Goal: Task Accomplishment & Management: Manage account settings

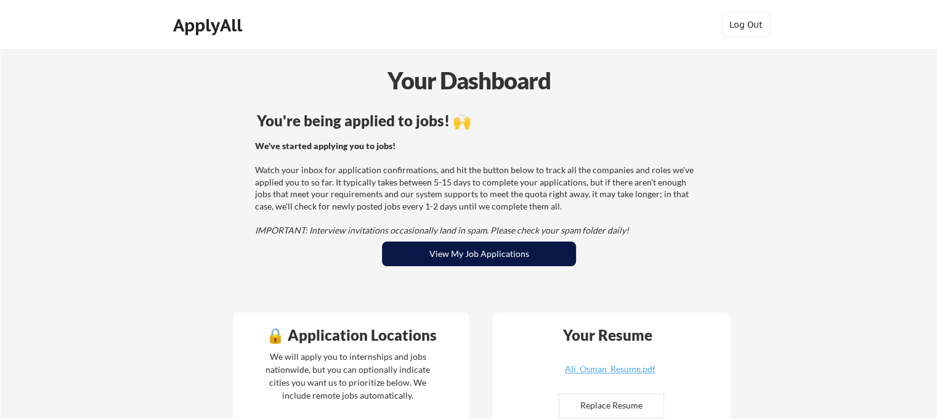
click at [520, 255] on button "View My Job Applications" at bounding box center [479, 254] width 194 height 25
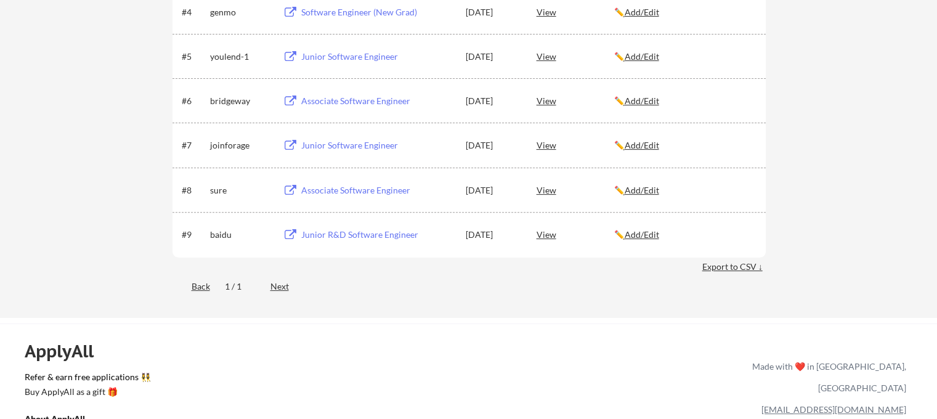
scroll to position [431, 0]
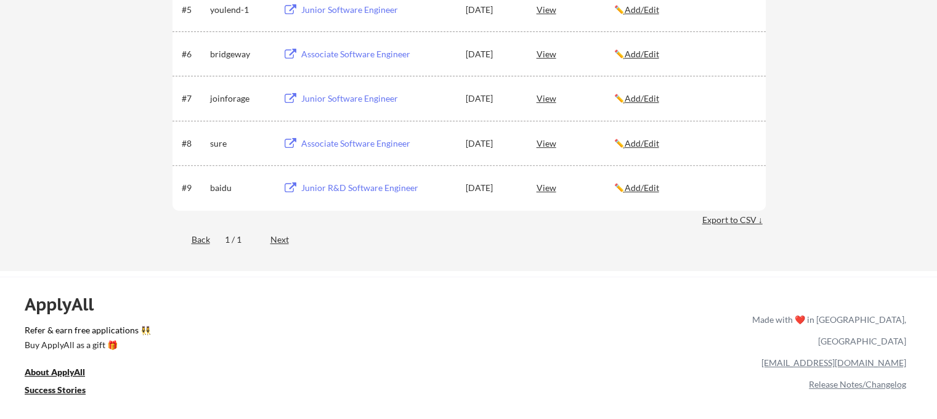
click at [546, 141] on div "View" at bounding box center [576, 143] width 78 height 22
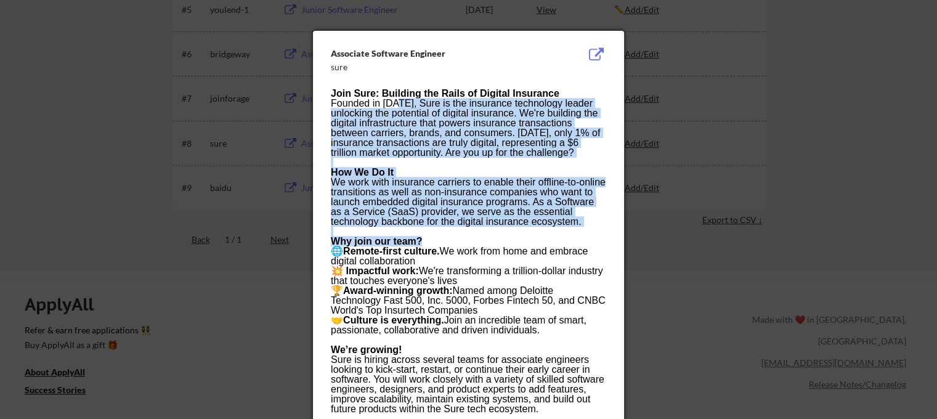
drag, startPoint x: 399, startPoint y: 98, endPoint x: 454, endPoint y: 242, distance: 154.3
click at [454, 242] on div "Why join our team?" at bounding box center [468, 242] width 275 height 10
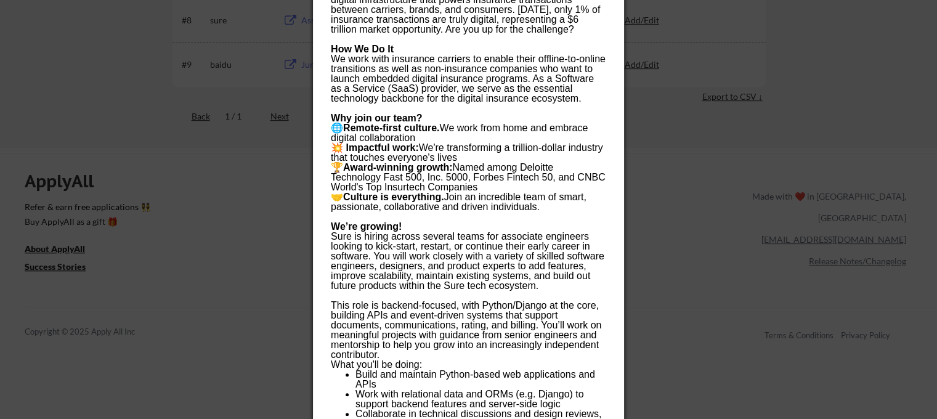
scroll to position [616, 0]
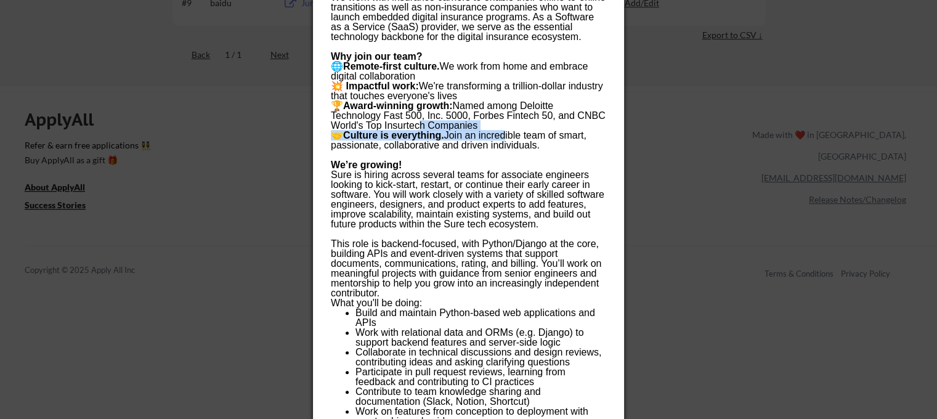
drag, startPoint x: 414, startPoint y: 128, endPoint x: 516, endPoint y: 133, distance: 103.1
click at [520, 141] on div "🤝 Culture is everything. Join an incredible team of smart, passionate, collabor…" at bounding box center [468, 141] width 275 height 20
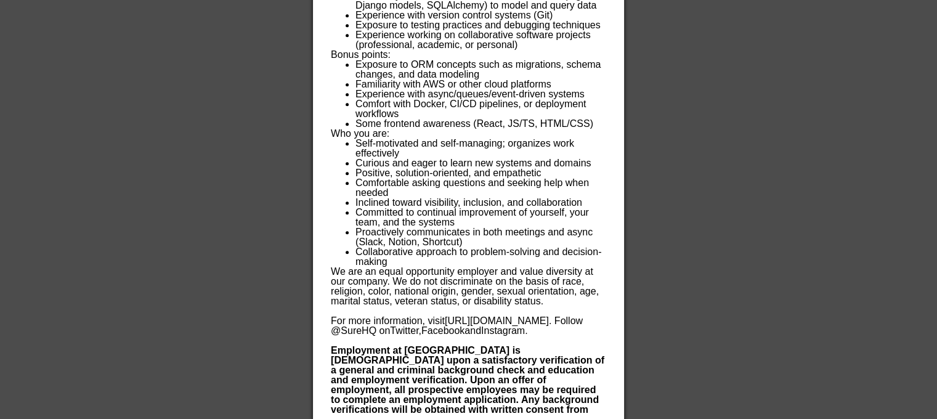
scroll to position [1225, 0]
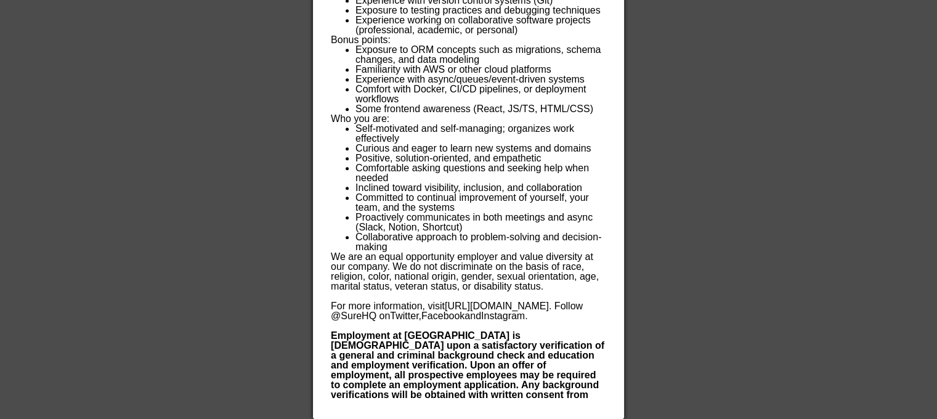
click at [671, 162] on div at bounding box center [468, 209] width 937 height 419
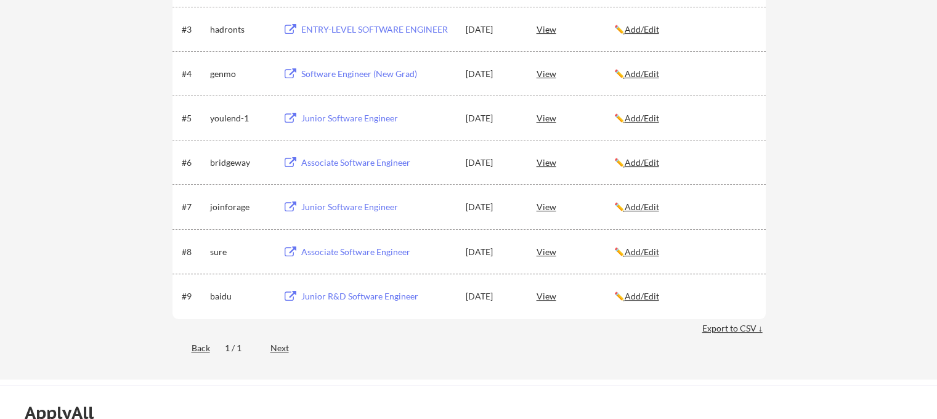
scroll to position [261, 0]
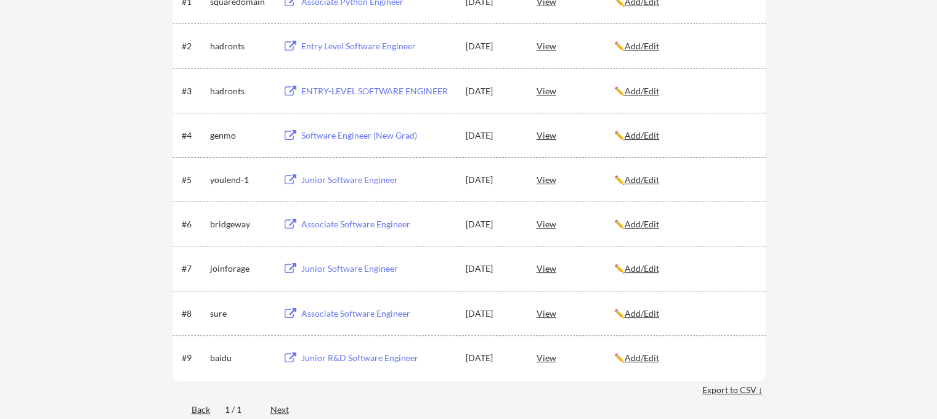
click at [382, 183] on div "Junior Software Engineer" at bounding box center [376, 179] width 156 height 22
click at [381, 130] on div "Software Engineer (New Grad)" at bounding box center [377, 135] width 153 height 12
click at [393, 88] on div "ENTRY-LEVEL SOFTWARE ENGINEER" at bounding box center [377, 91] width 153 height 12
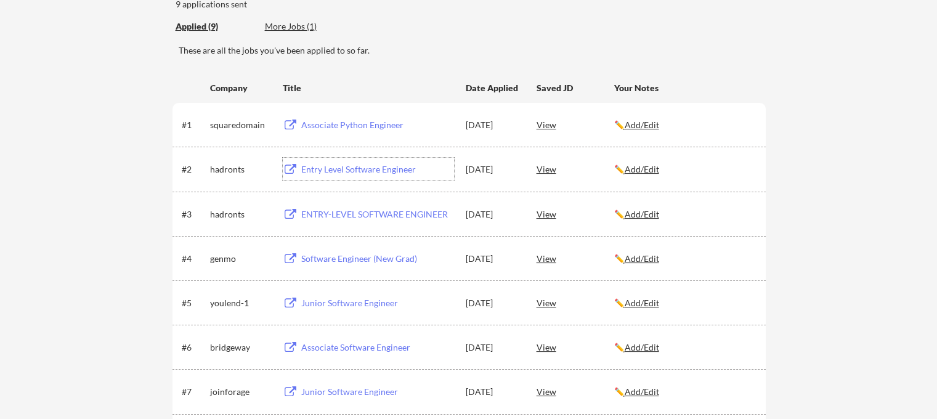
click at [402, 172] on div "Entry Level Software Engineer" at bounding box center [377, 169] width 153 height 12
click at [358, 121] on div "Associate Python Engineer" at bounding box center [377, 125] width 153 height 12
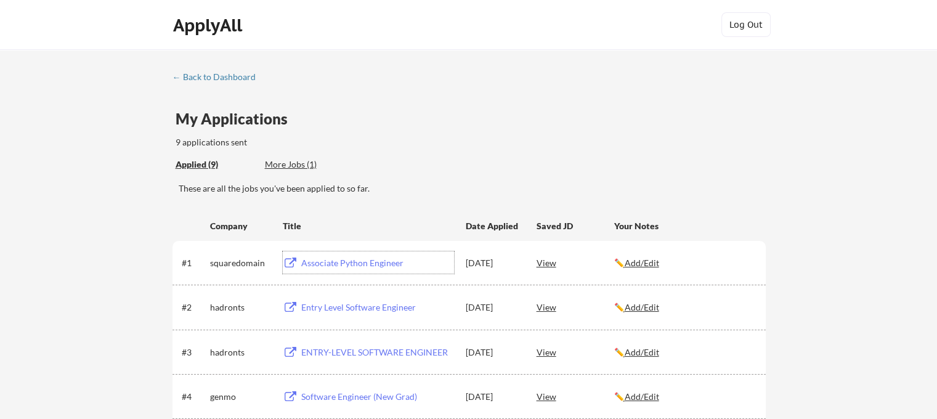
click at [267, 167] on div "More Jobs (1)" at bounding box center [310, 164] width 91 height 12
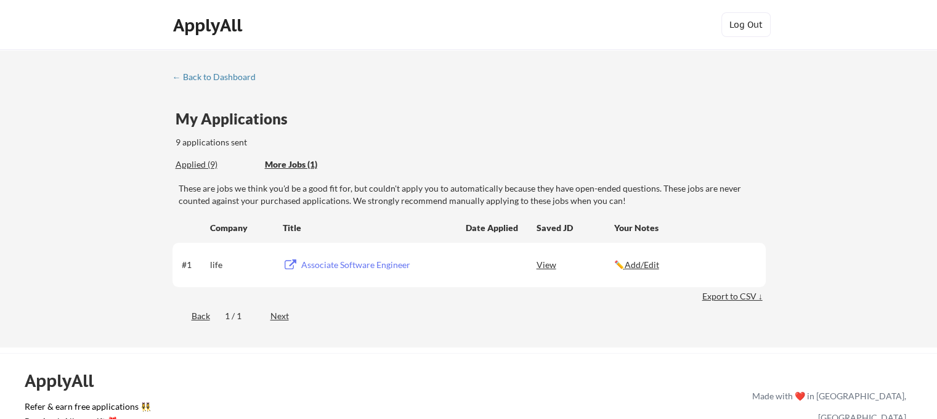
click at [343, 267] on div "Associate Software Engineer" at bounding box center [377, 265] width 153 height 12
